Goal: Information Seeking & Learning: Learn about a topic

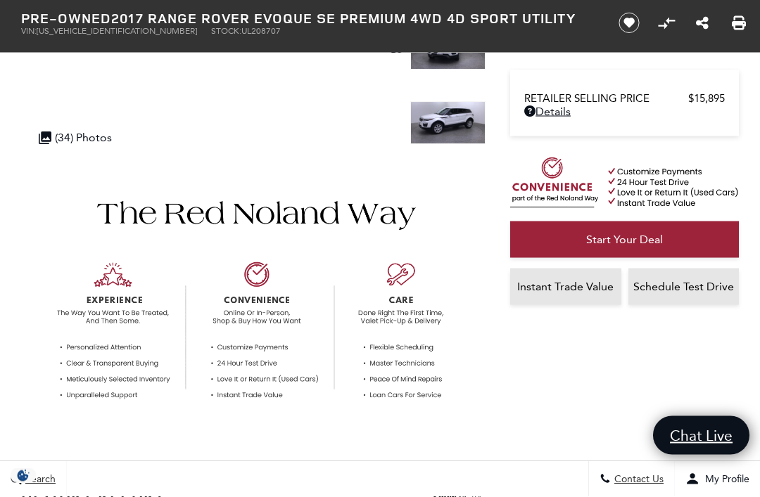
scroll to position [260, 0]
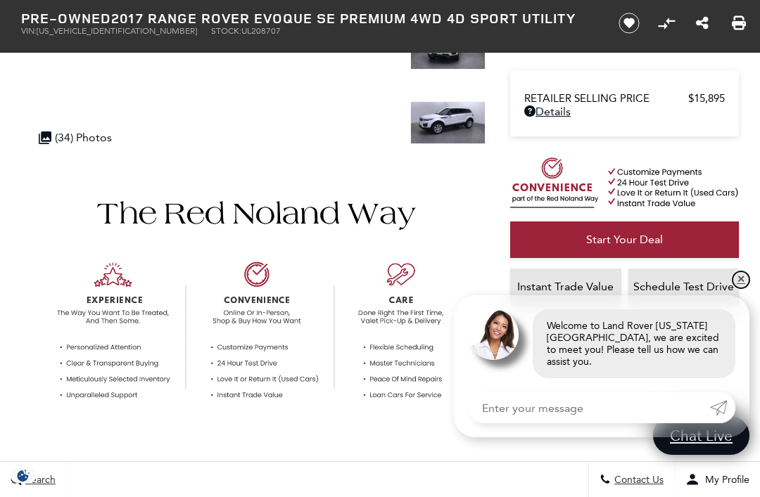
click at [736, 288] on link "✕" at bounding box center [740, 280] width 17 height 17
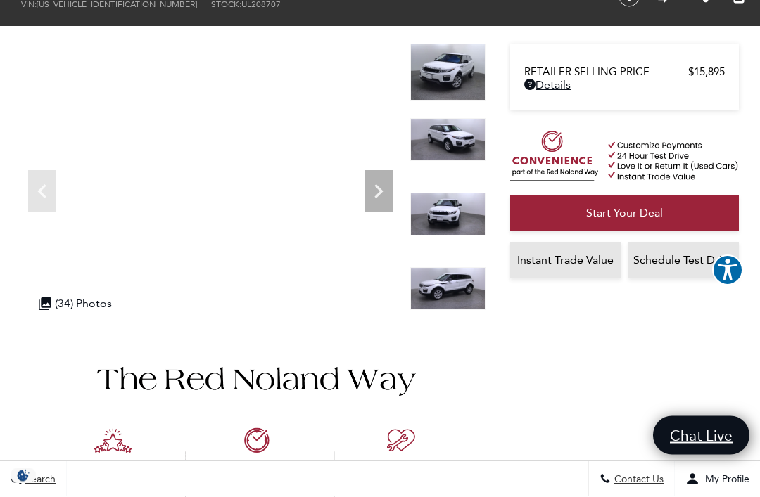
scroll to position [0, 0]
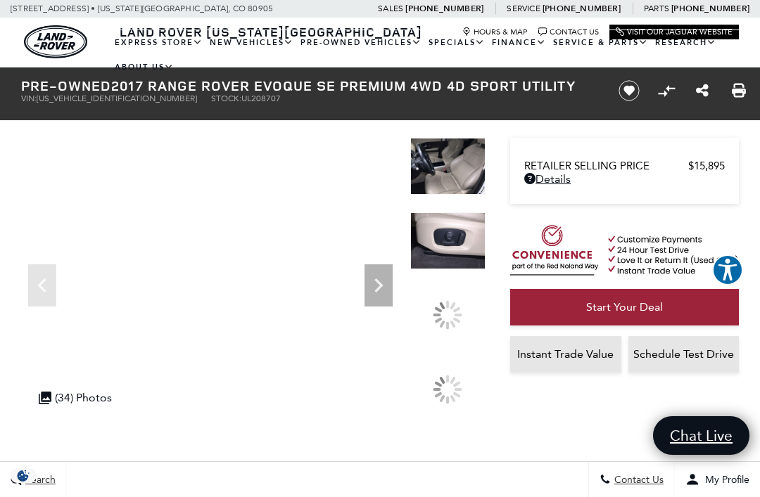
click at [457, 287] on div at bounding box center [448, 249] width 76 height 75
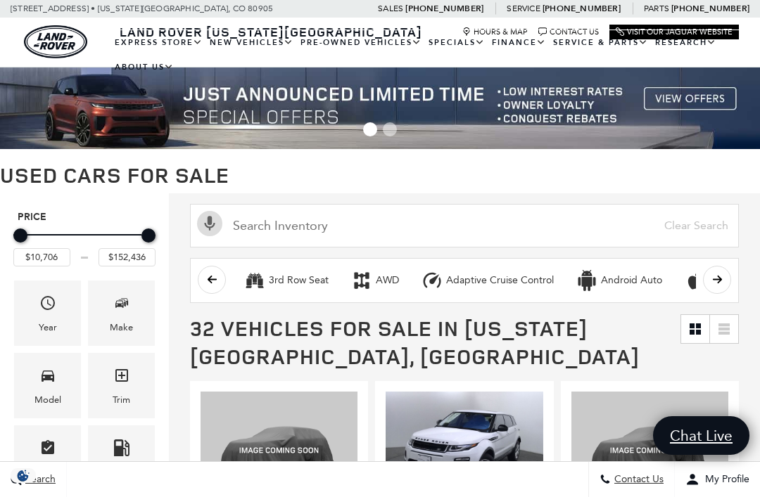
scroll to position [340, 0]
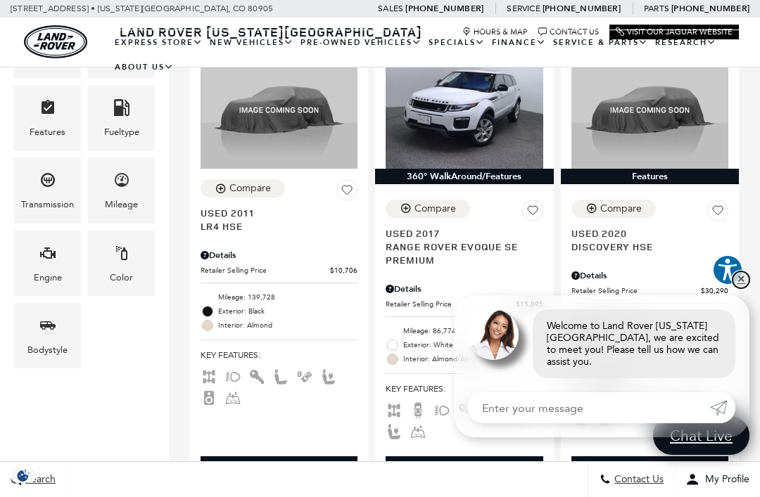
click at [736, 286] on link "✕" at bounding box center [740, 280] width 17 height 17
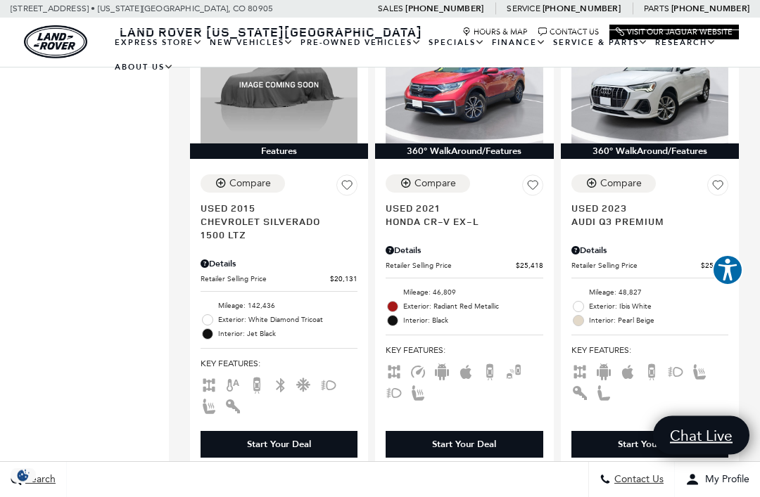
scroll to position [2803, 0]
click at [641, 228] on span "Audi Q3 Premium" at bounding box center [644, 221] width 146 height 13
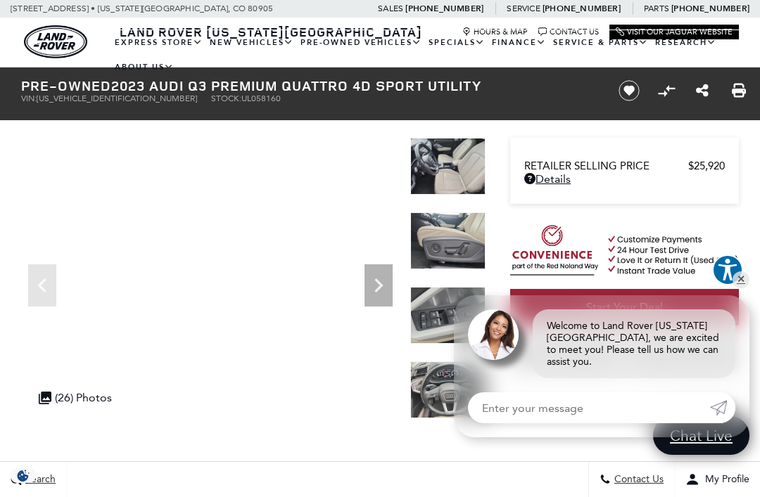
click at [457, 172] on img at bounding box center [448, 166] width 76 height 57
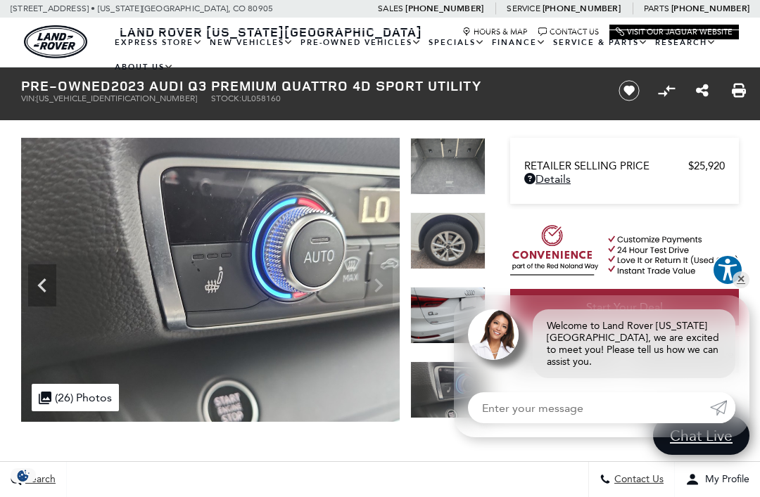
click at [758, 219] on div "Dealer Handling $689 Retailer Selling Price $25,920 Disclaimer: Dealer Handling…" at bounding box center [632, 285] width 253 height 302
